Goal: Browse casually

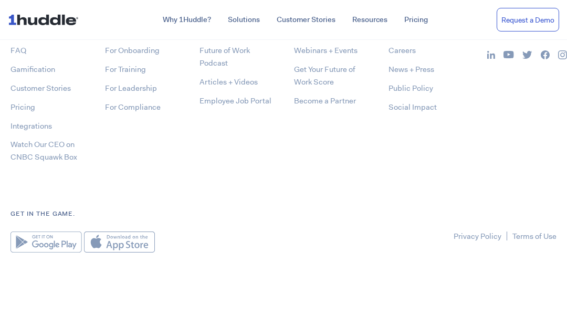
scroll to position [5698, 0]
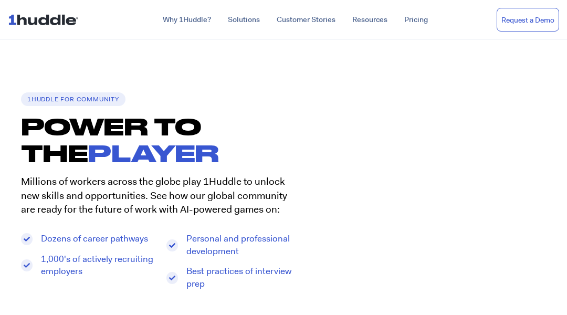
scroll to position [3332, 0]
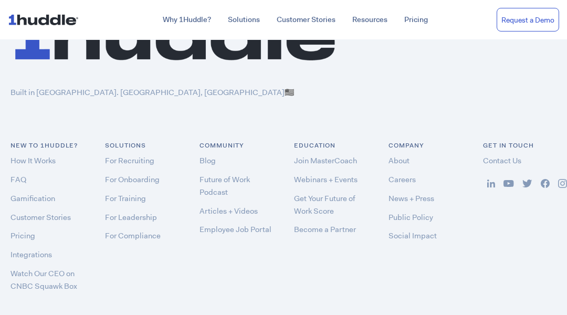
scroll to position [3338, 0]
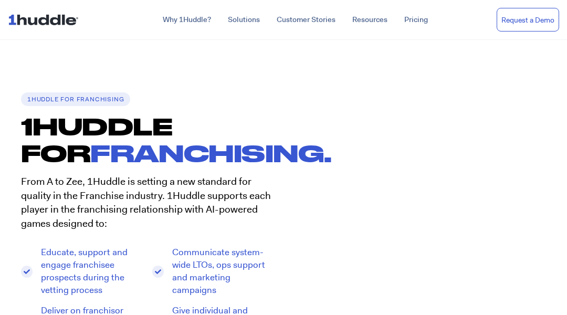
scroll to position [3547, 0]
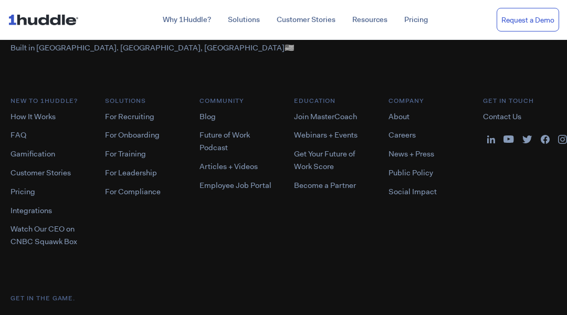
scroll to position [3933, 0]
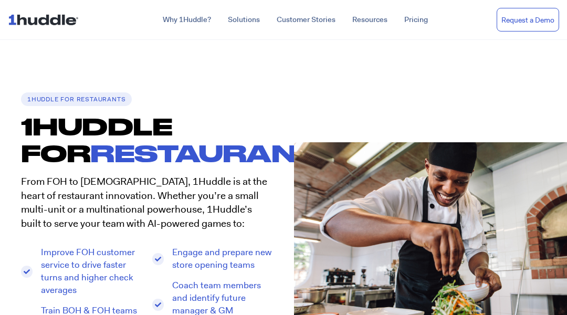
scroll to position [3827, 0]
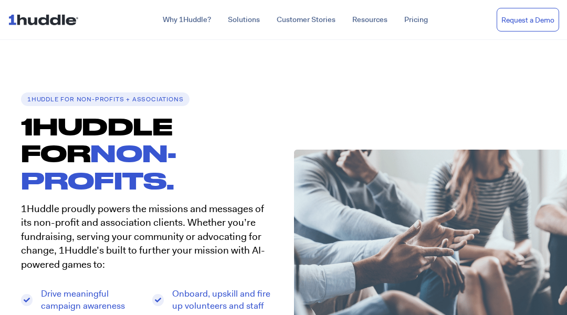
scroll to position [3757, 0]
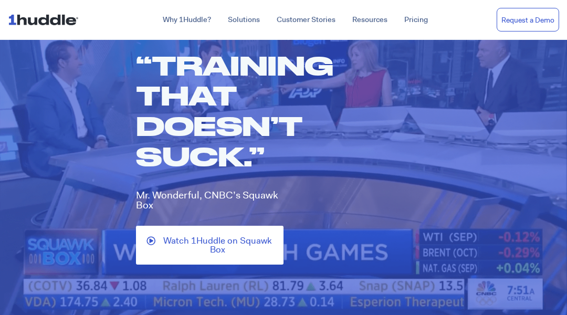
scroll to position [11600, 0]
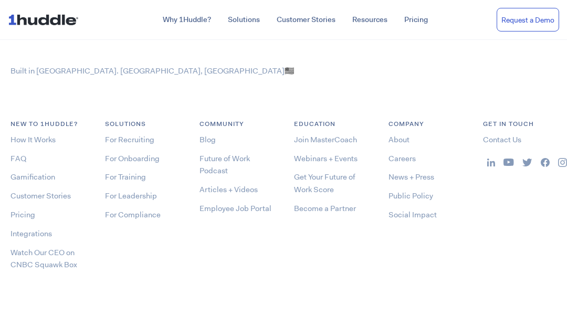
scroll to position [3600, 0]
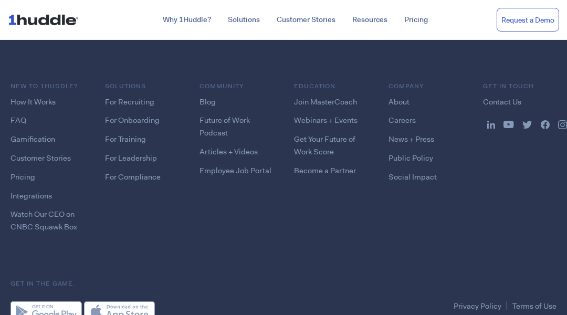
scroll to position [1405, 0]
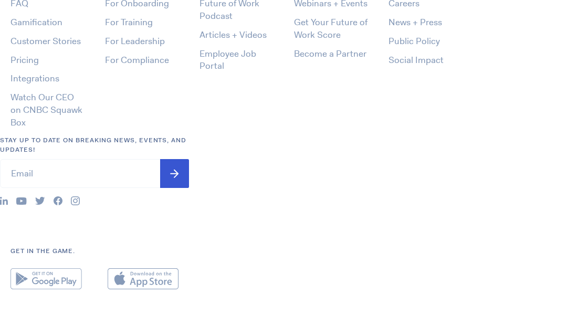
scroll to position [508, 0]
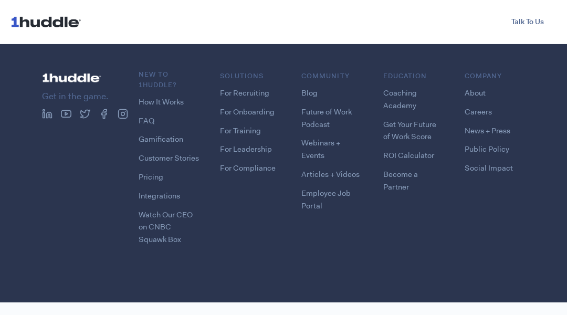
scroll to position [1177, 0]
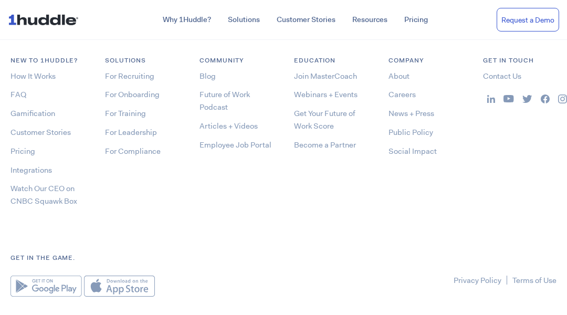
scroll to position [5704, 0]
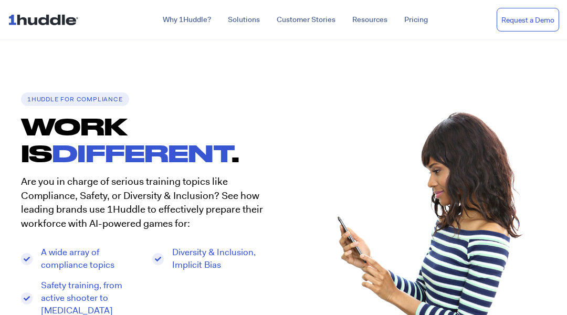
scroll to position [3401, 0]
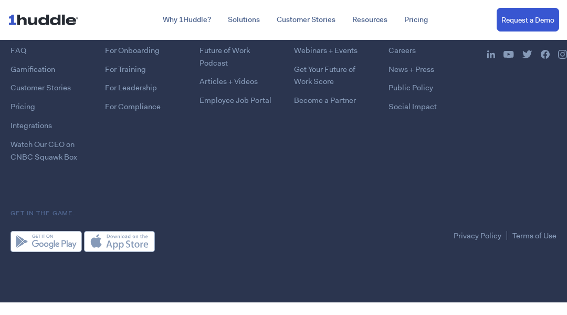
scroll to position [721, 0]
